Goal: Task Accomplishment & Management: Complete application form

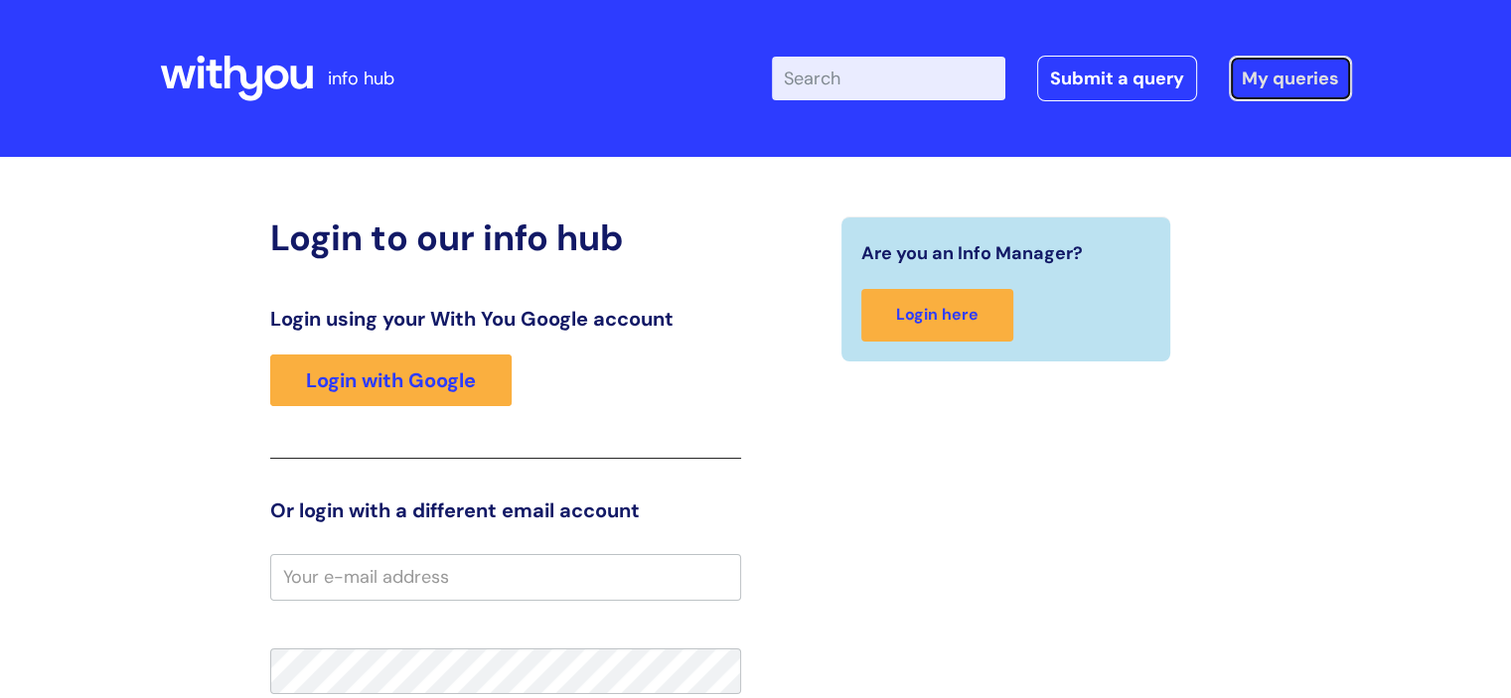
click at [1268, 76] on link "My queries" at bounding box center [1290, 79] width 123 height 46
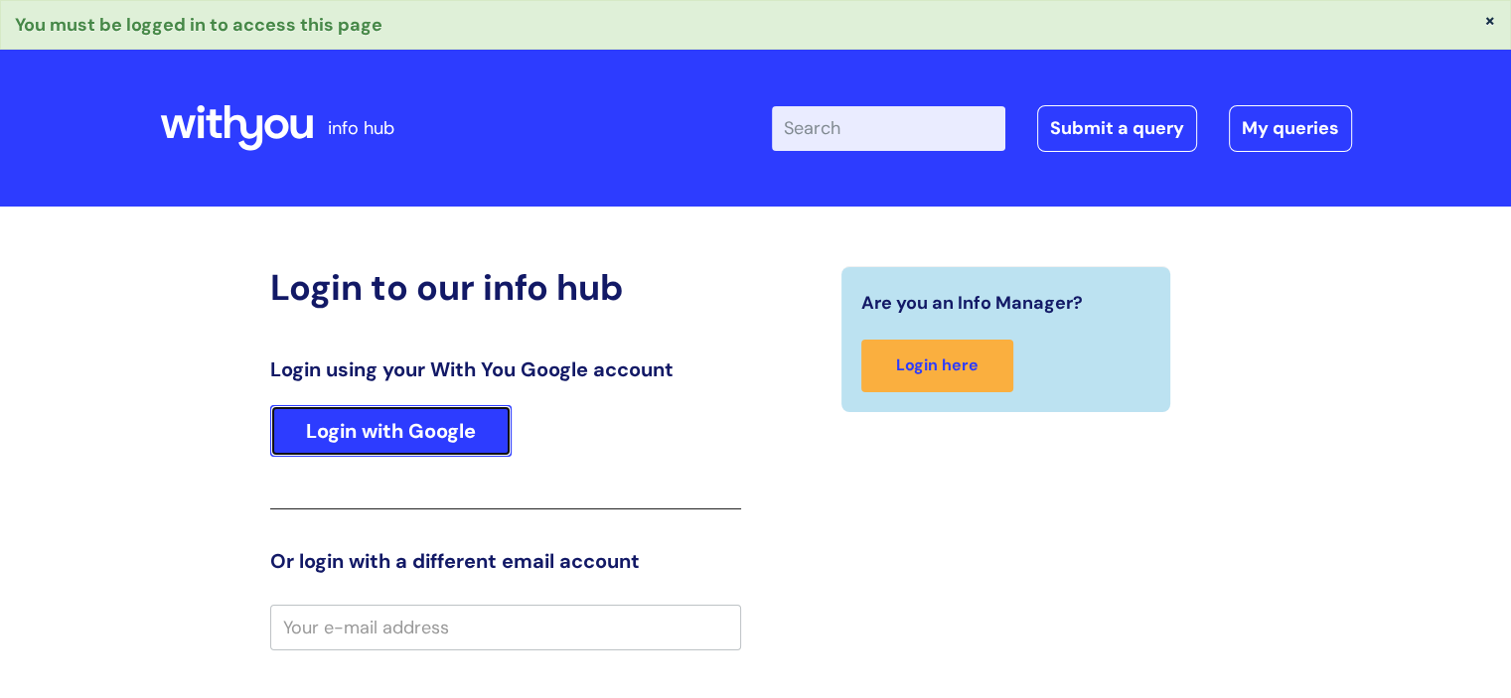
click at [446, 423] on link "Login with Google" at bounding box center [390, 431] width 241 height 52
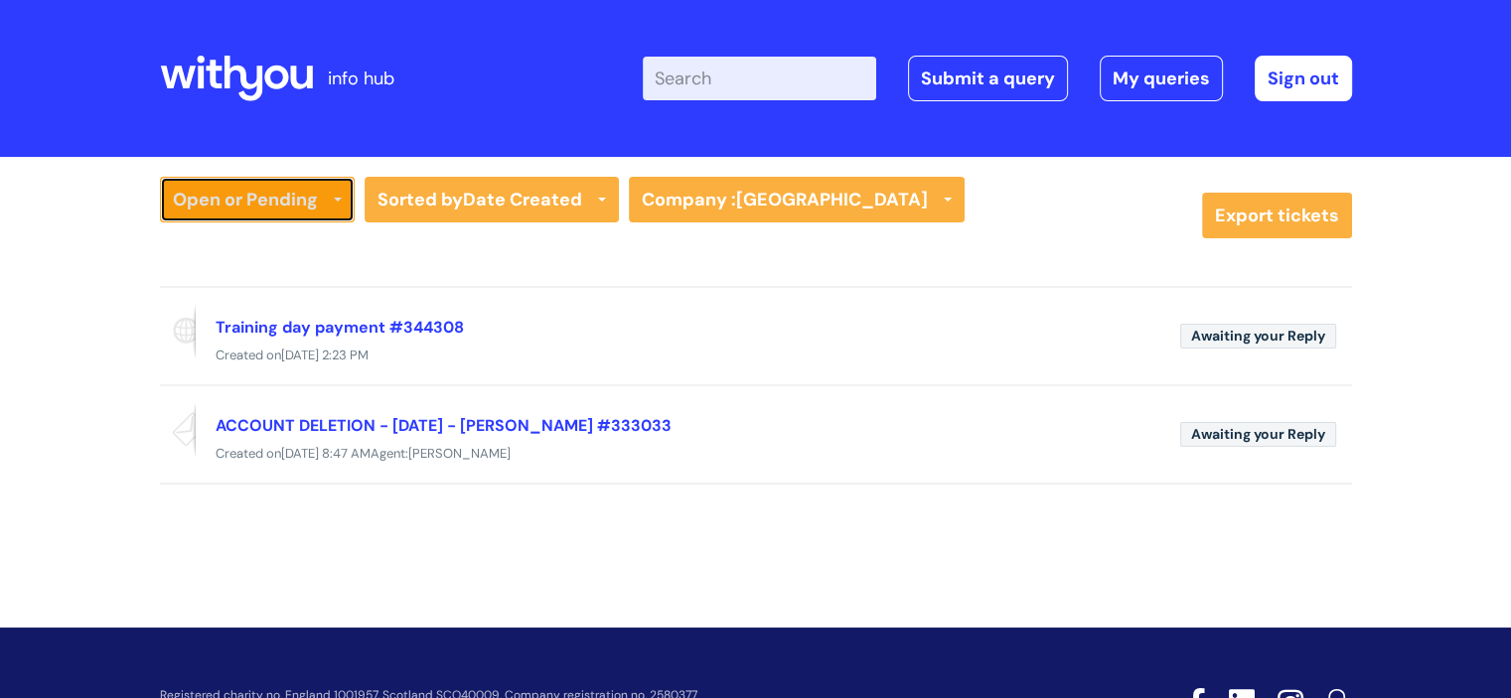
click at [322, 186] on link "Open or Pending" at bounding box center [257, 200] width 195 height 46
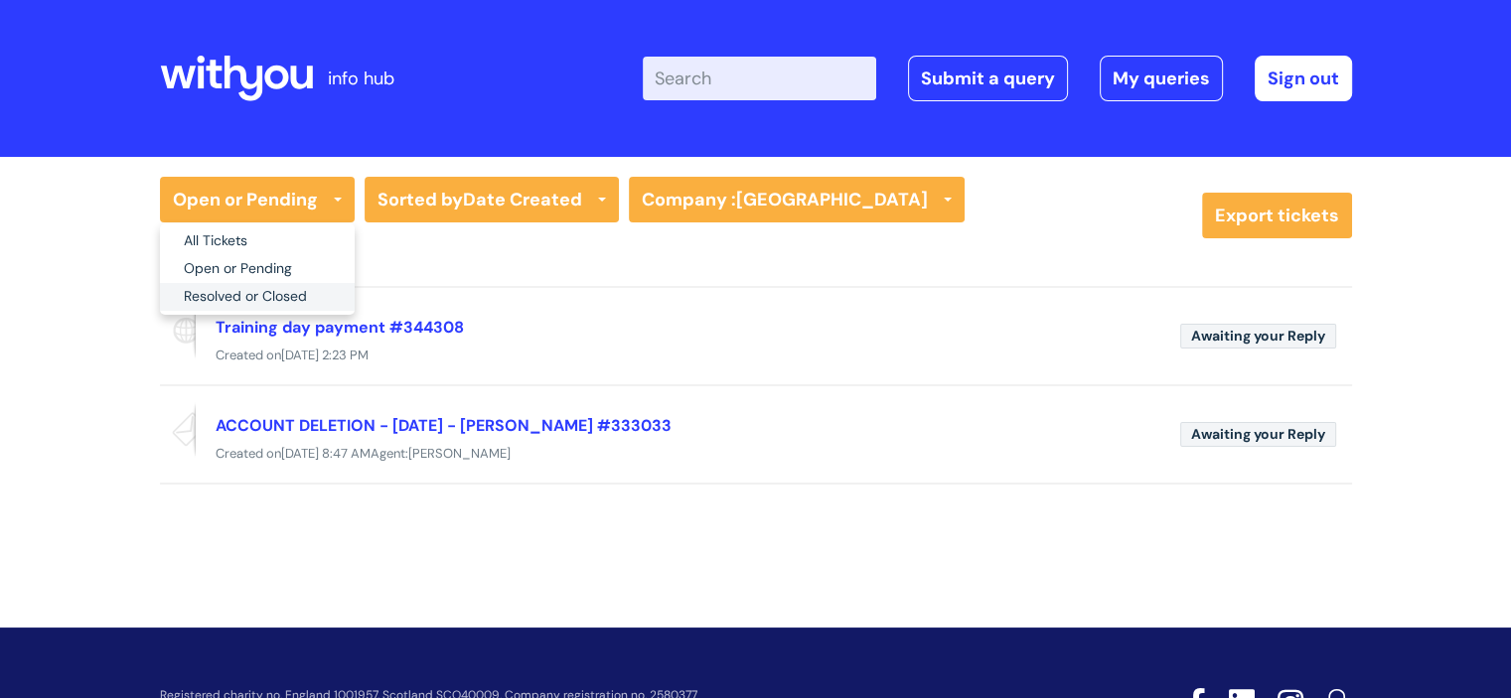
click at [232, 293] on link "Resolved or Closed" at bounding box center [257, 297] width 195 height 28
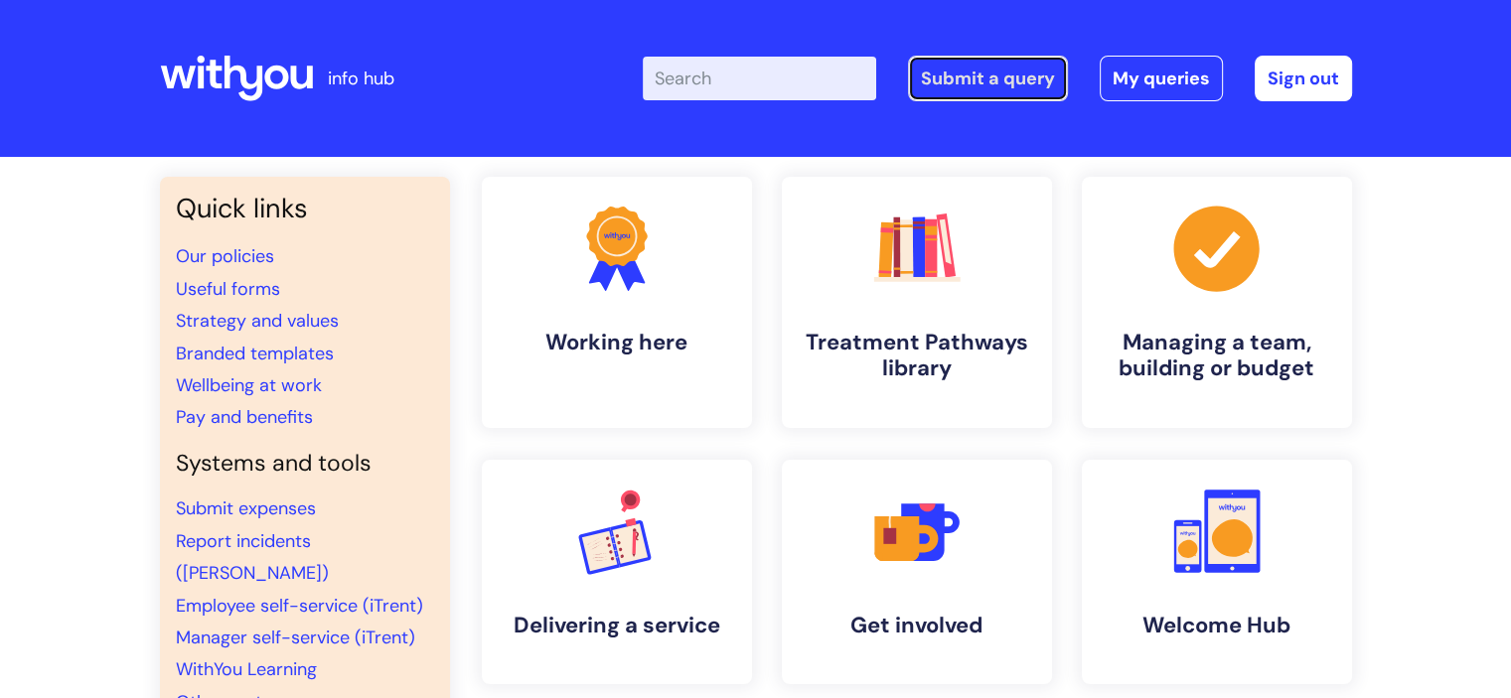
click at [1004, 96] on link "Submit a query" at bounding box center [988, 79] width 160 height 46
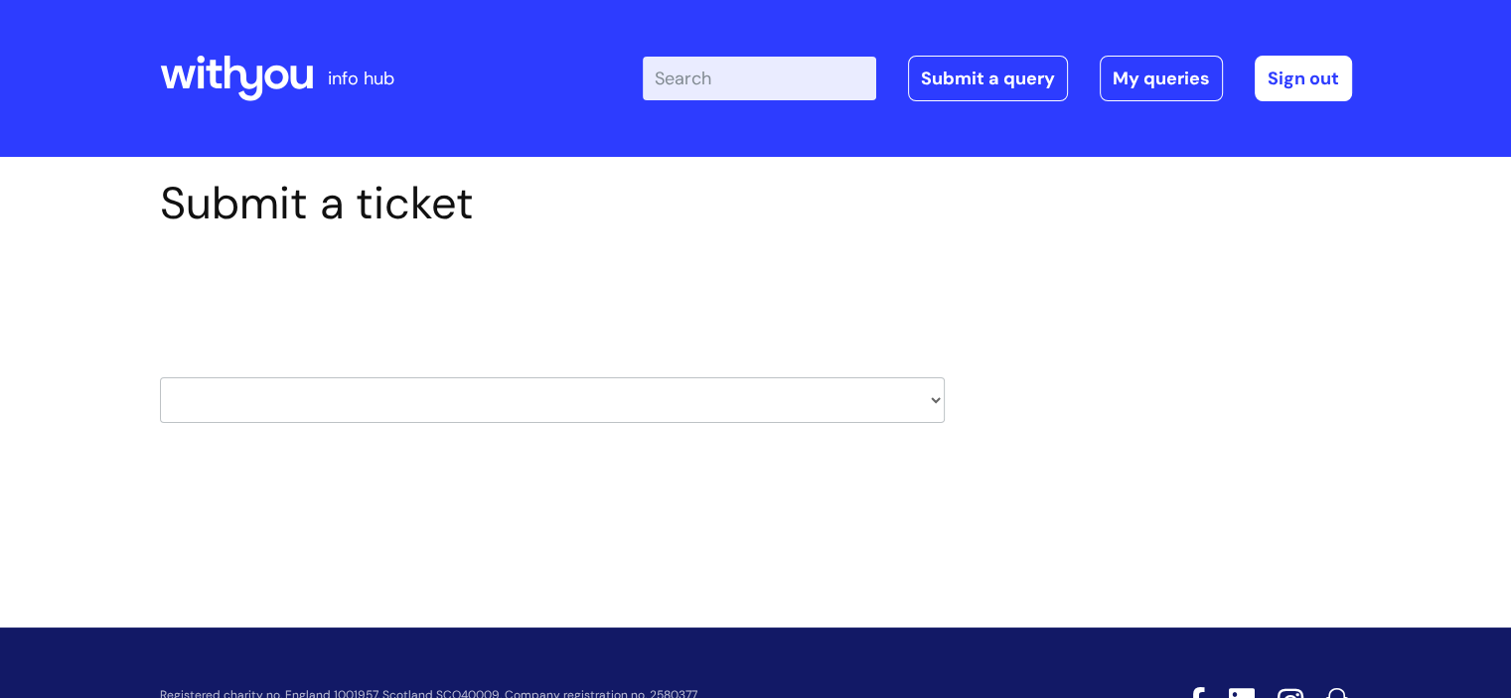
click at [757, 387] on select "HR / People IT and Support Clinical Drug Alerts Finance Accounts Data Support T…" at bounding box center [552, 400] width 785 height 46
select select "it_and_support"
click at [160, 377] on select "HR / People IT and Support Clinical Drug Alerts Finance Accounts Data Support T…" at bounding box center [552, 400] width 785 height 46
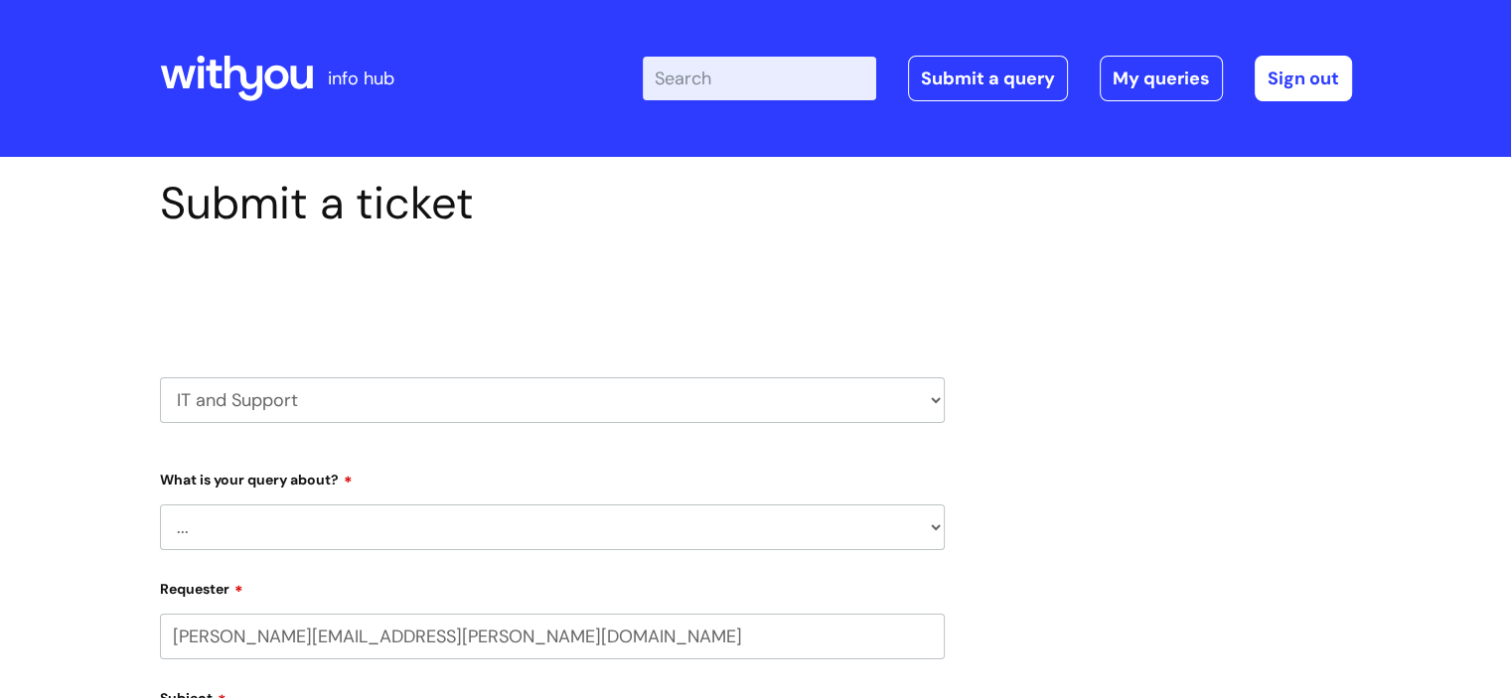
select select "80004157231"
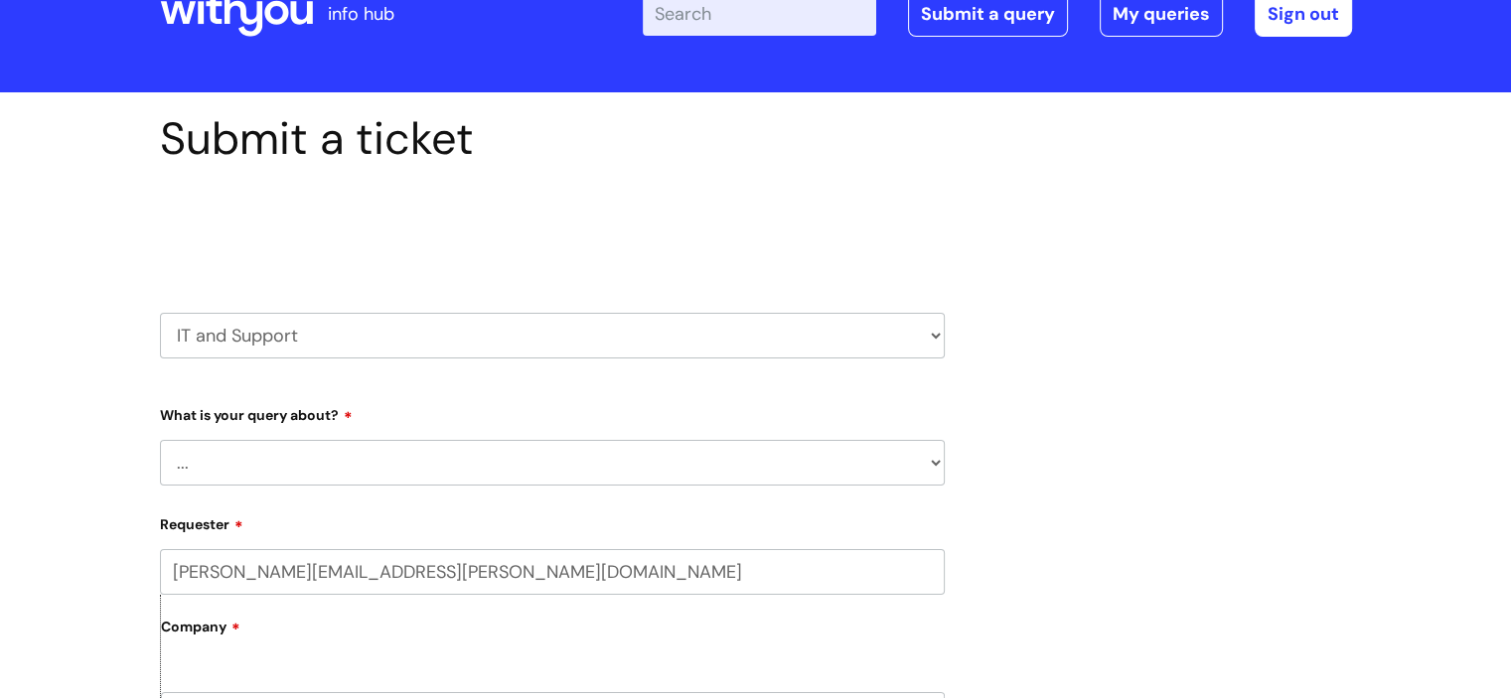
scroll to position [99, 0]
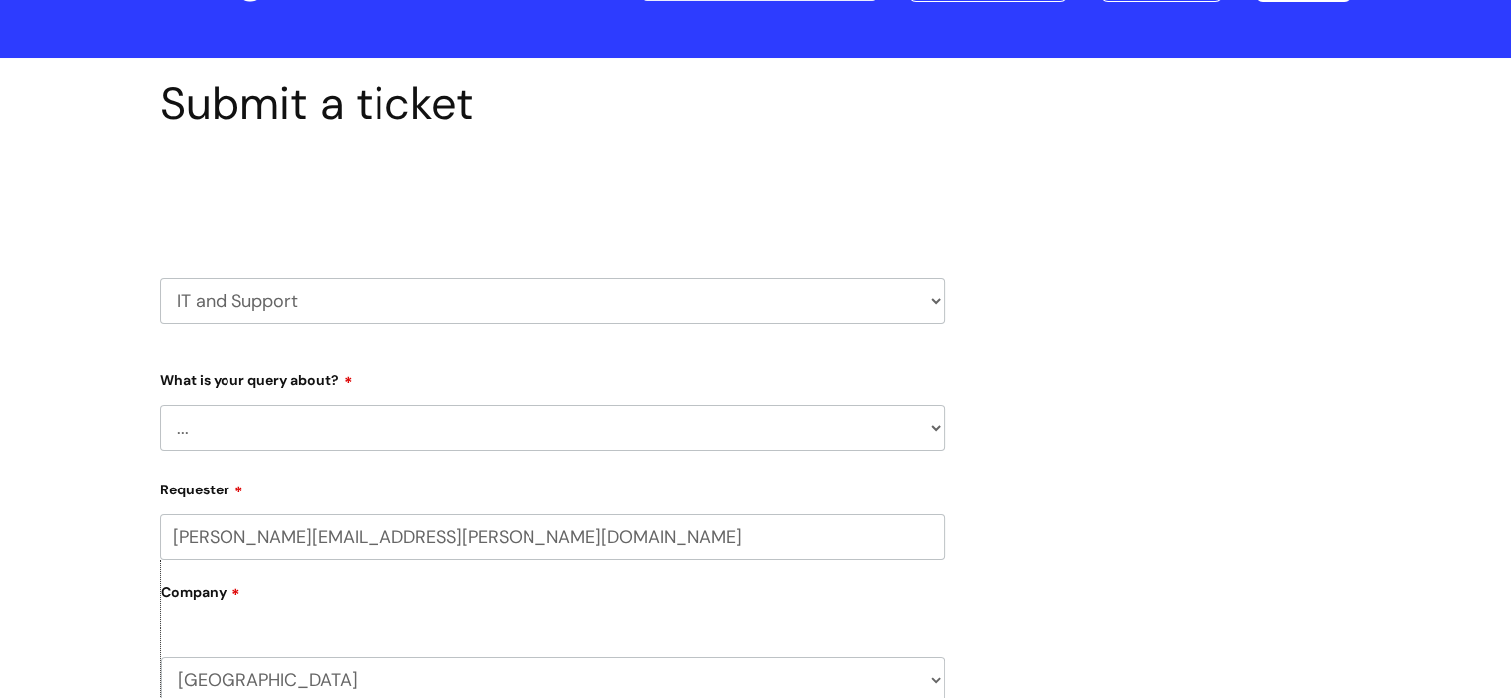
click at [319, 404] on div "What is your query about? ... Mobile Phone Reset & MFA Accounts, Starters and L…" at bounding box center [552, 407] width 785 height 87
click at [314, 415] on select "... Mobile Phone Reset & MFA Accounts, Starters and Leavers IT Hardware issue I…" at bounding box center [552, 428] width 785 height 46
click at [160, 405] on select "... Mobile Phone Reset & MFA Accounts, Starters and Leavers IT Hardware issue I…" at bounding box center [552, 428] width 785 height 46
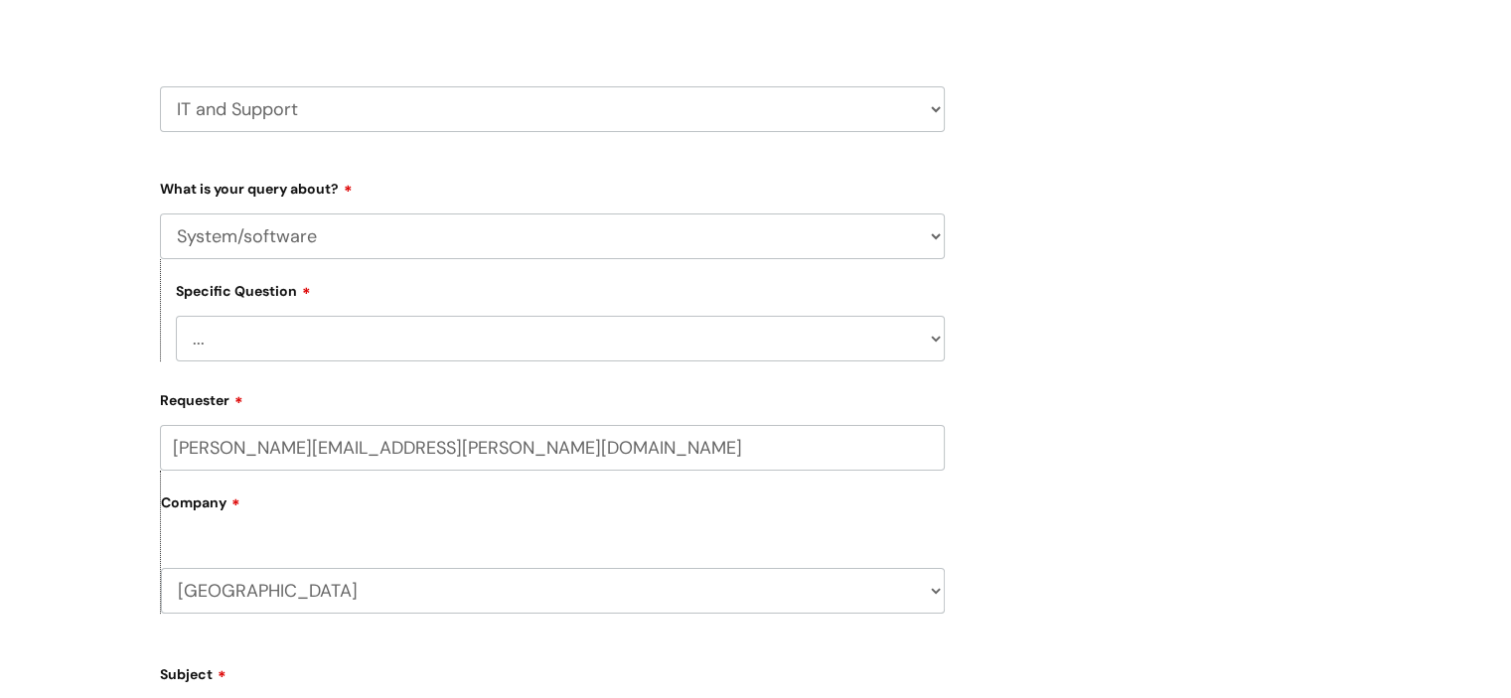
scroll to position [298, 0]
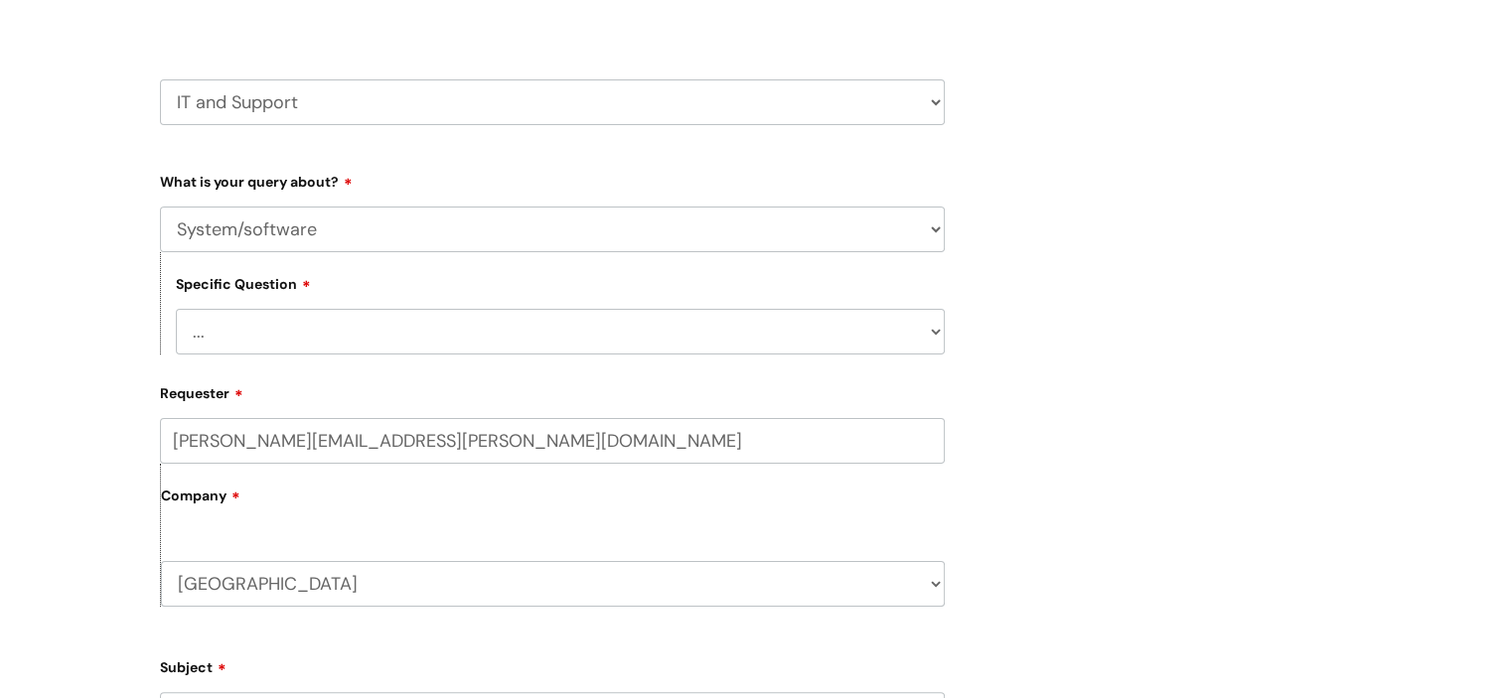
click at [275, 321] on select "... Halo PCMIS Iaptus NHS Email CJSM Email Mitel Another System Google (Workspa…" at bounding box center [560, 332] width 769 height 46
click at [70, 182] on div "Submit a ticket Select issue type HR / People IT and Support Clinical Drug Aler…" at bounding box center [755, 615] width 1511 height 1512
click at [226, 235] on select "... Mobile Phone Reset & MFA Accounts, Starters and Leavers IT Hardware issue I…" at bounding box center [552, 230] width 785 height 46
select select "IT Hardware issue"
click at [160, 207] on select "... Mobile Phone Reset & MFA Accounts, Starters and Leavers IT Hardware issue I…" at bounding box center [552, 230] width 785 height 46
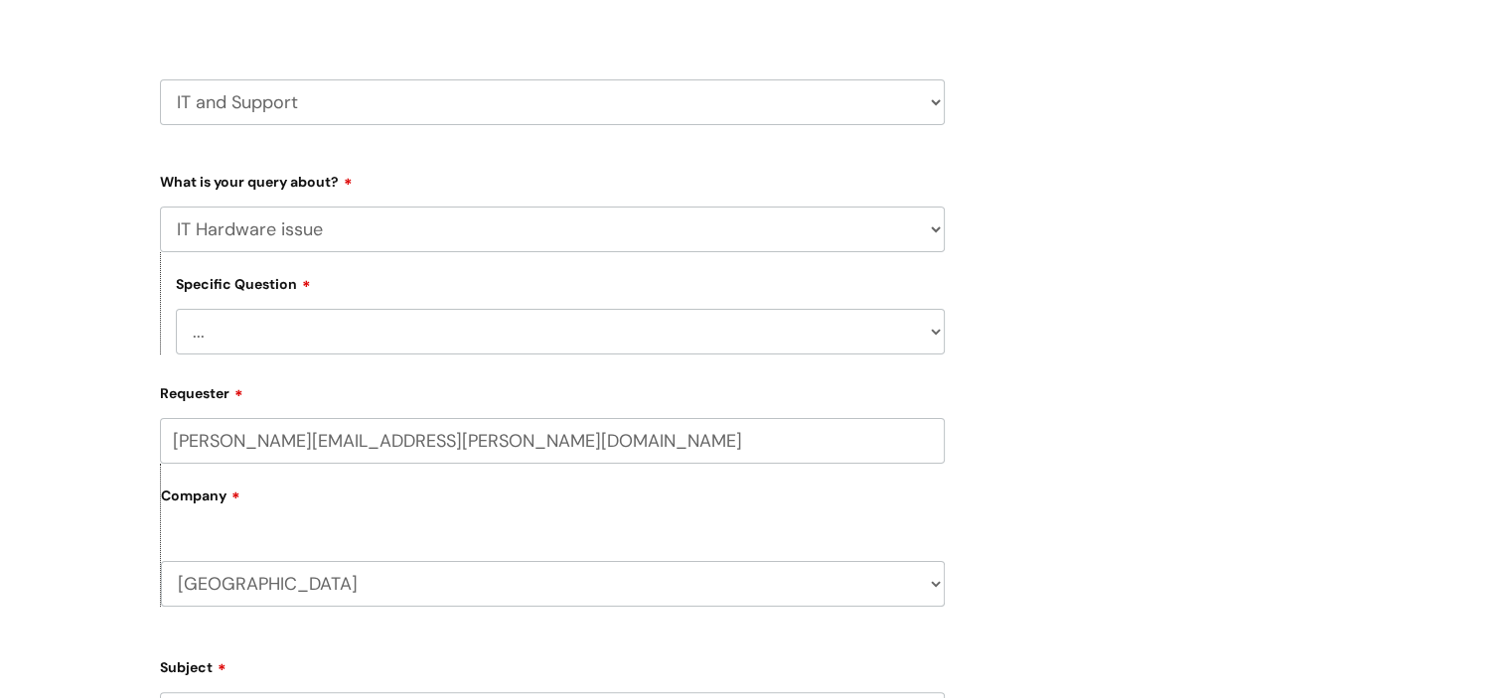
click at [277, 333] on select "... I need a new or replacement ... I’m waiting for new or replacement hardware…" at bounding box center [560, 332] width 769 height 46
select select "Problem with Laptop or Chromebook"
click at [176, 309] on select "... I need a new or replacement ... I’m waiting for new or replacement hardware…" at bounding box center [560, 332] width 769 height 46
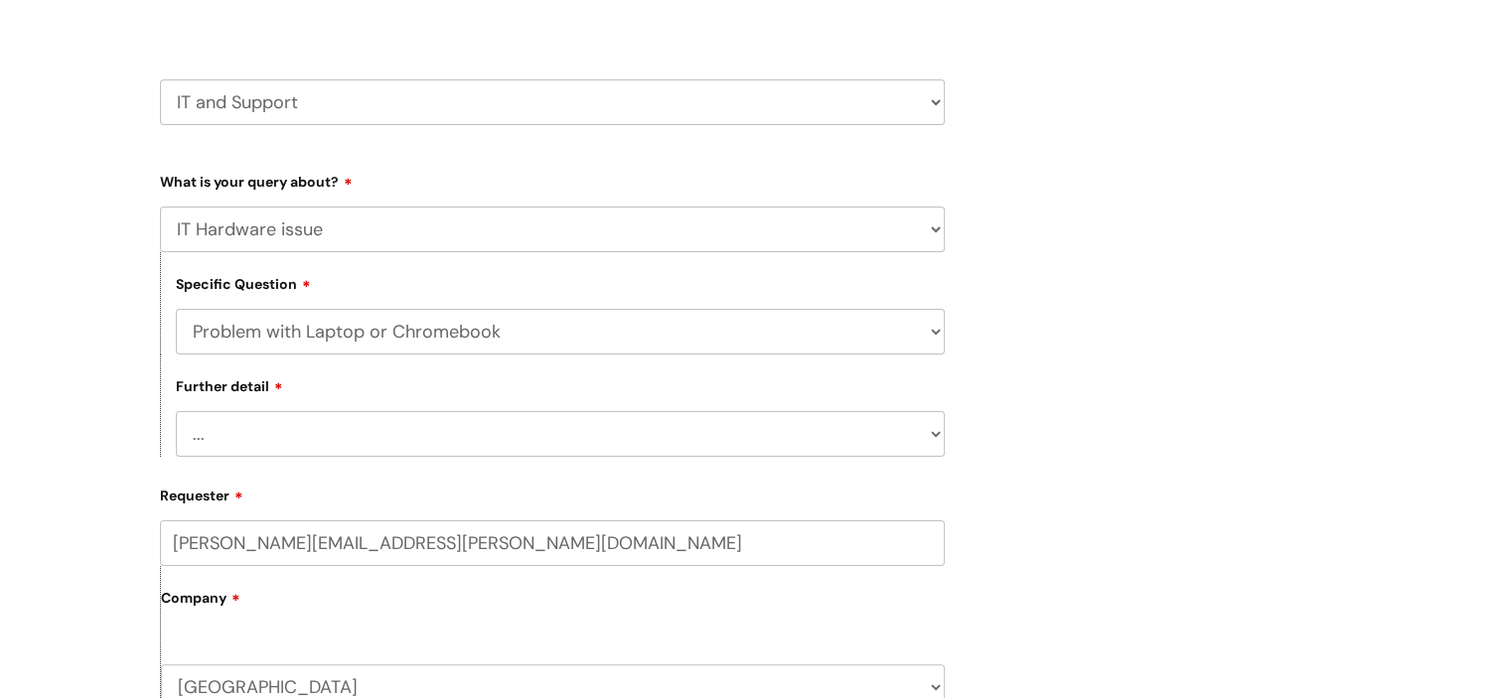
click at [323, 425] on select "... I’ve no sound / microphone I’ve got no internet or wifi I’ve got no camera …" at bounding box center [560, 434] width 769 height 46
select select "I’ve got no internet or wifi"
click at [176, 412] on select "... I’ve no sound / microphone I’ve got no internet or wifi I’ve got no camera …" at bounding box center [560, 434] width 769 height 46
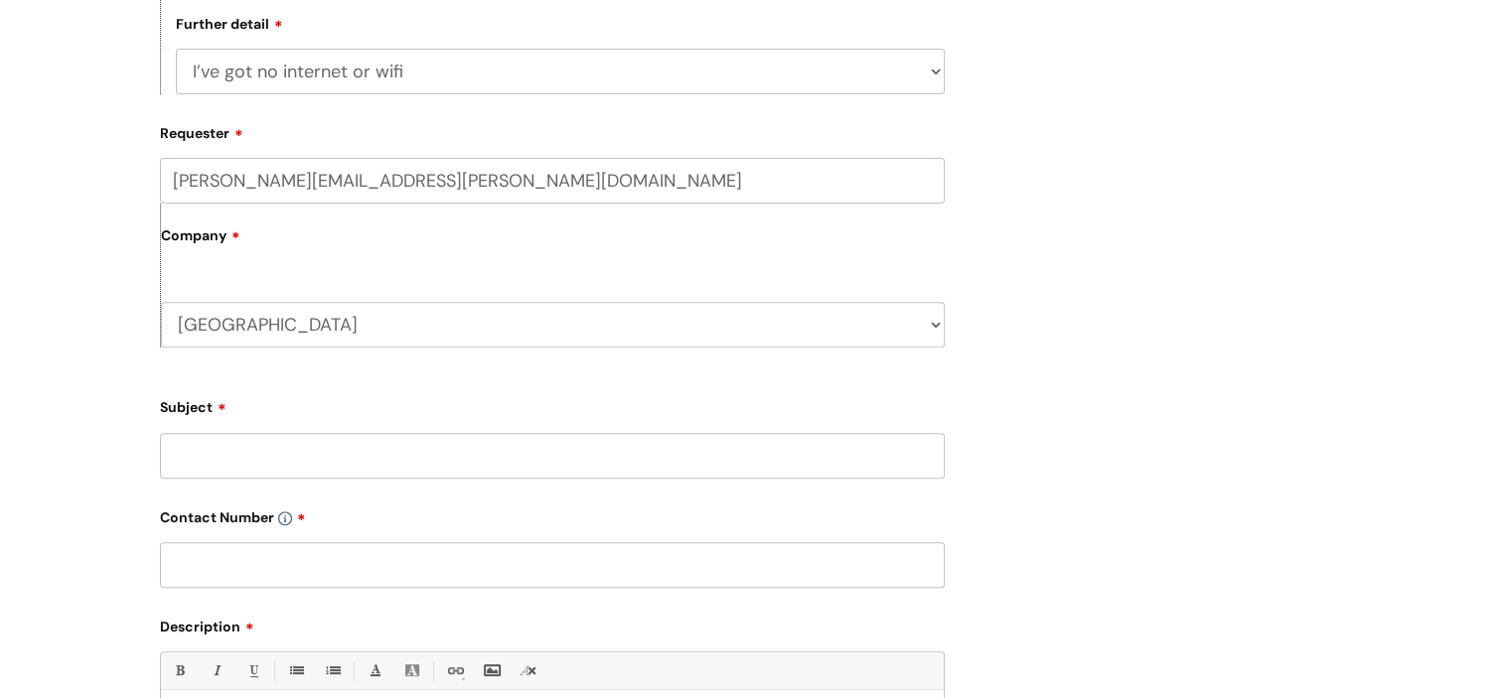
scroll to position [695, 0]
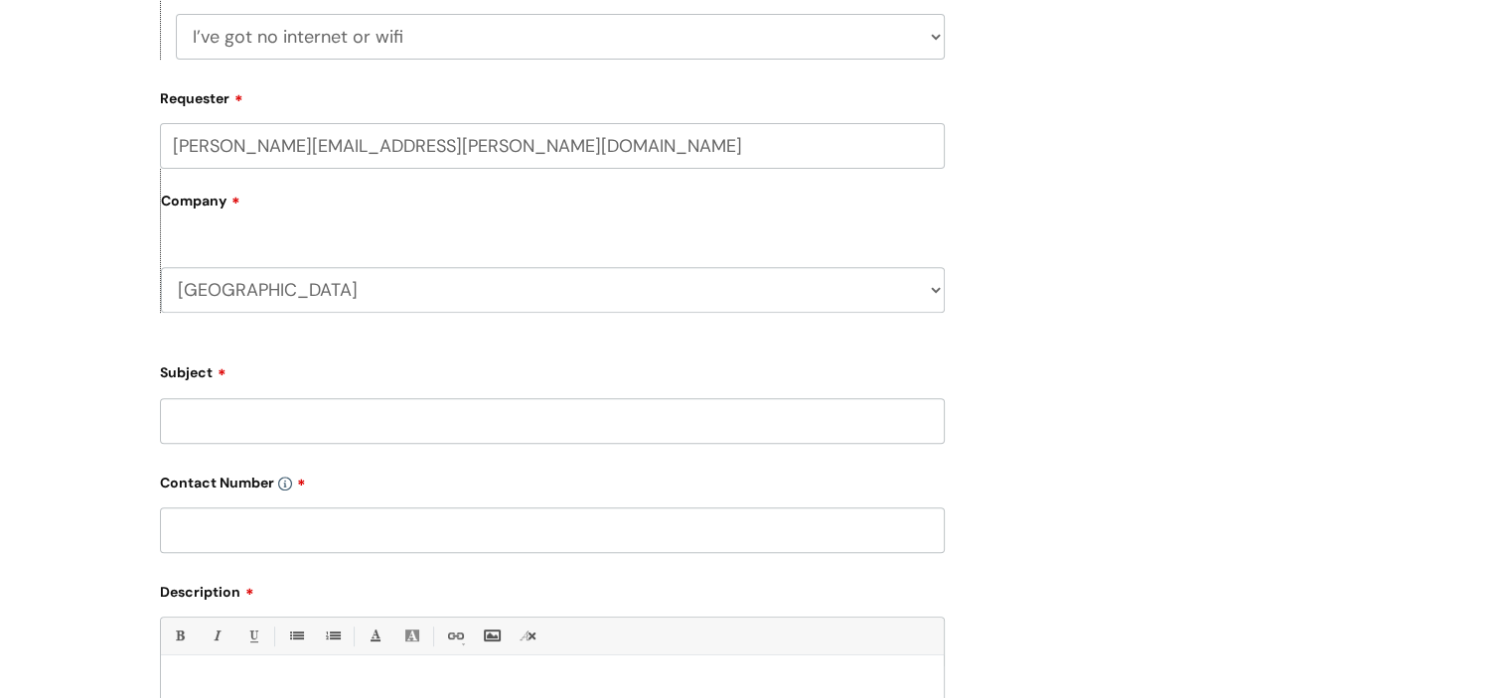
drag, startPoint x: 280, startPoint y: 145, endPoint x: 0, endPoint y: 138, distance: 280.2
click at [0, 138] on div "Submit a ticket Select issue type HR / People IT and Support Clinical Drug Aler…" at bounding box center [755, 269] width 1511 height 1614
type input "jill.foulds@wearewithyou.org.uk"
click at [277, 265] on div "North Somerset WithYou Current Staff" at bounding box center [553, 280] width 784 height 66
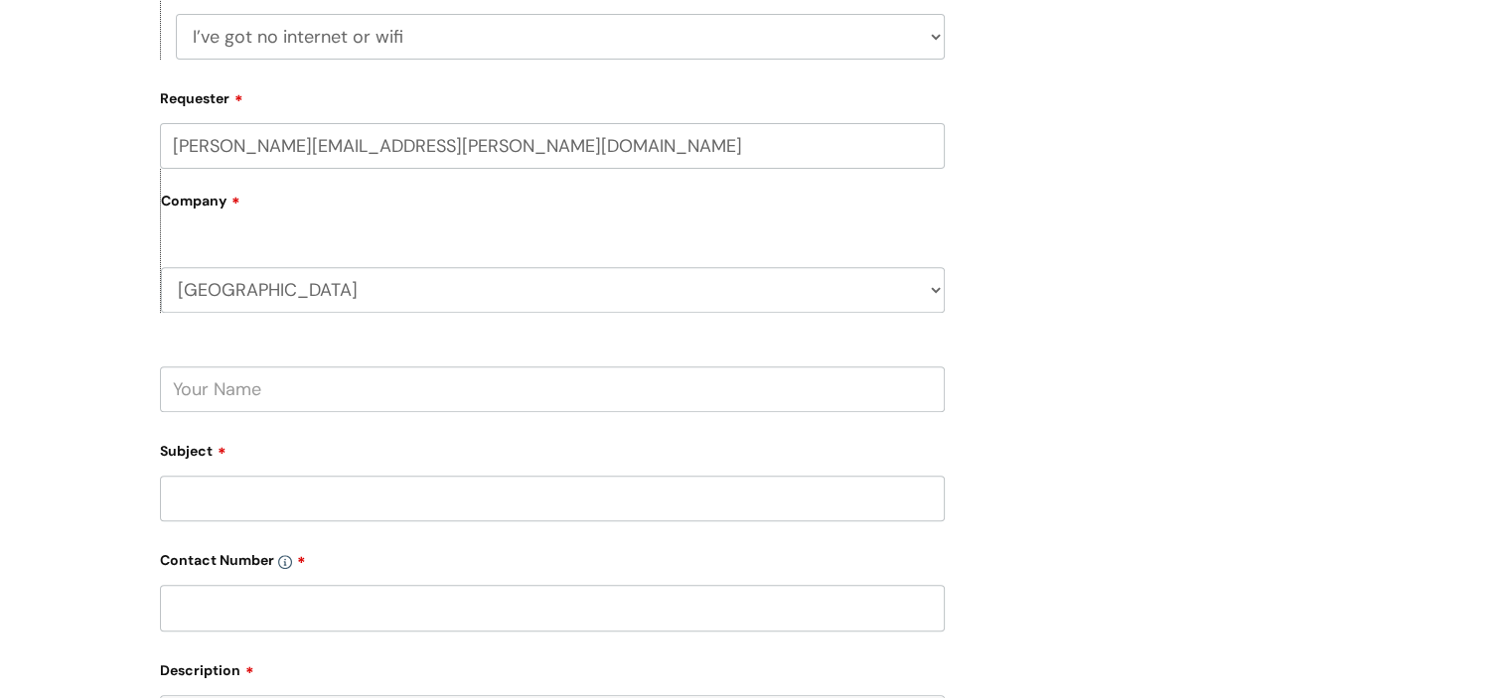
click at [206, 404] on input "text" at bounding box center [552, 389] width 785 height 46
type input "Jill"
type input "I"
type input "Internet keeps dropping"
type input "n/a"
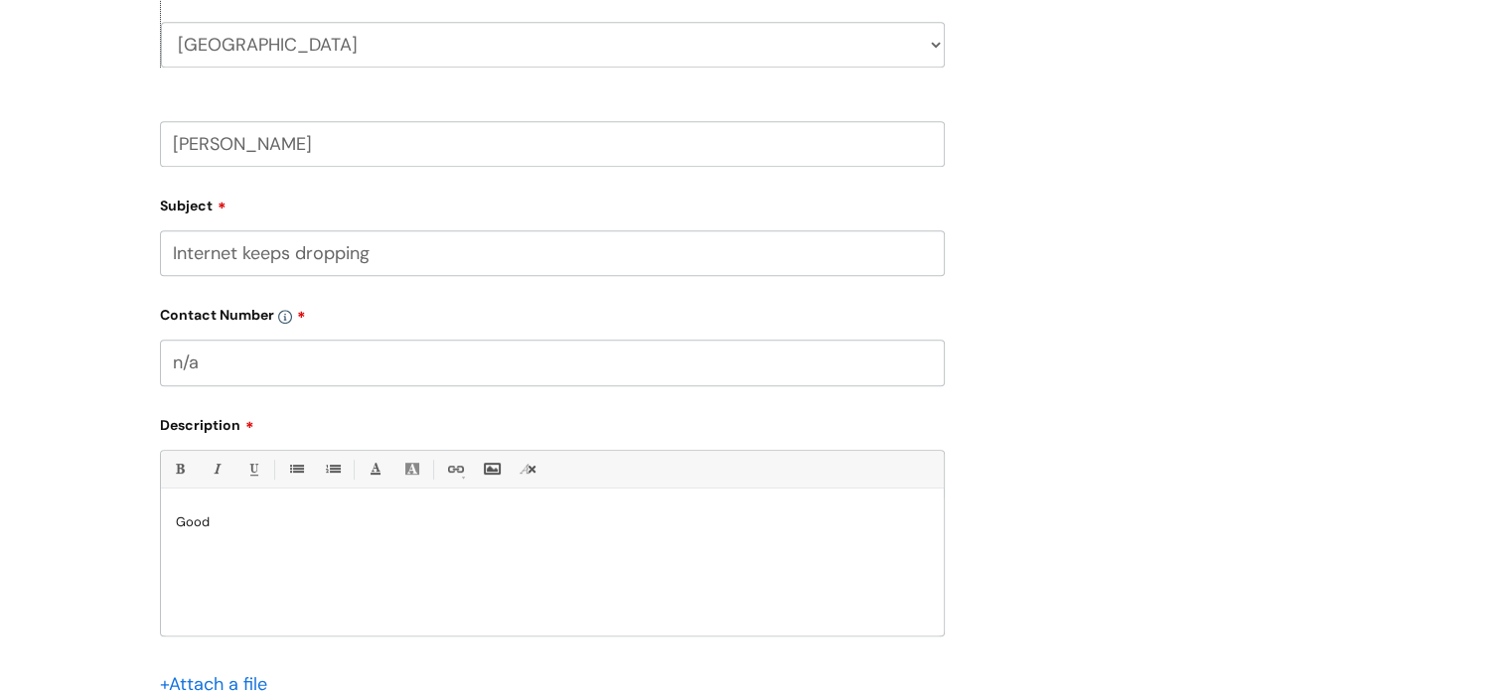
scroll to position [1114, 0]
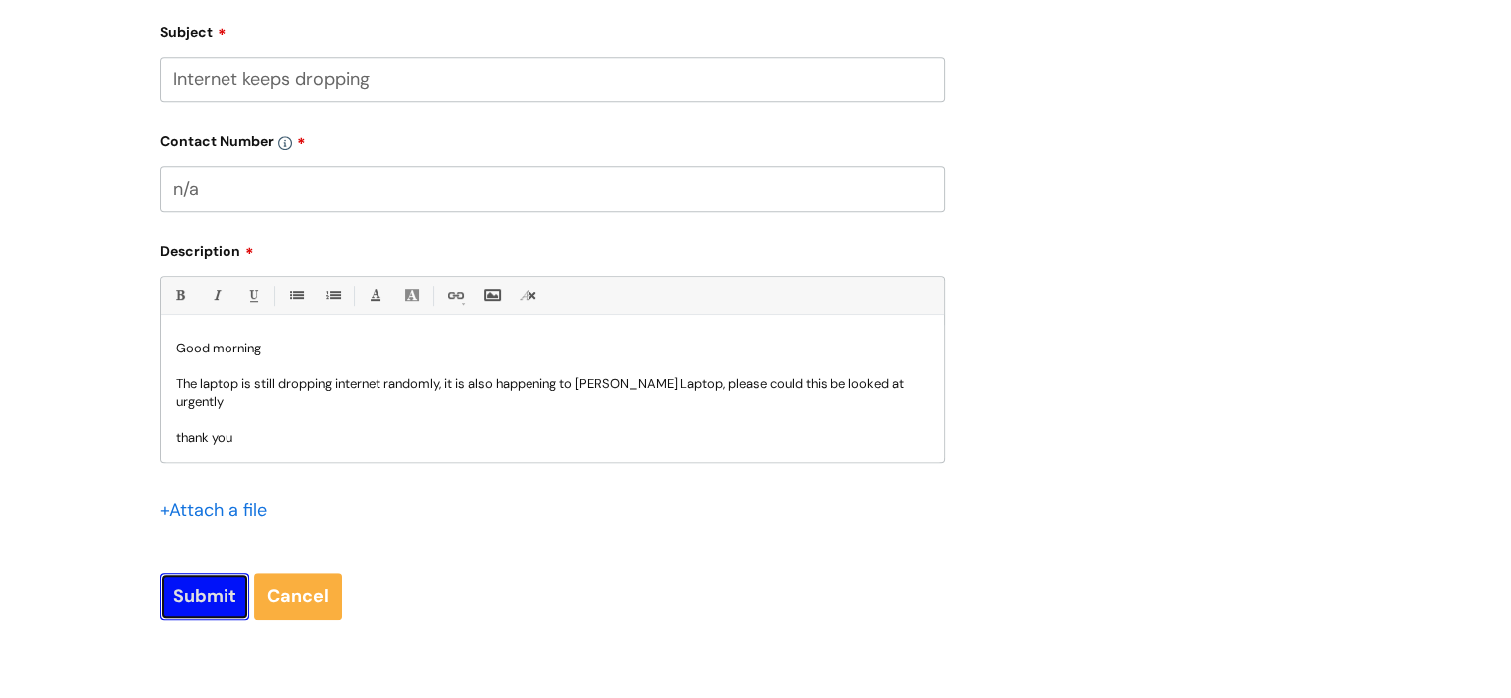
click at [189, 606] on input "Submit" at bounding box center [204, 596] width 89 height 46
type input "Please Wait..."
